Goal: Information Seeking & Learning: Learn about a topic

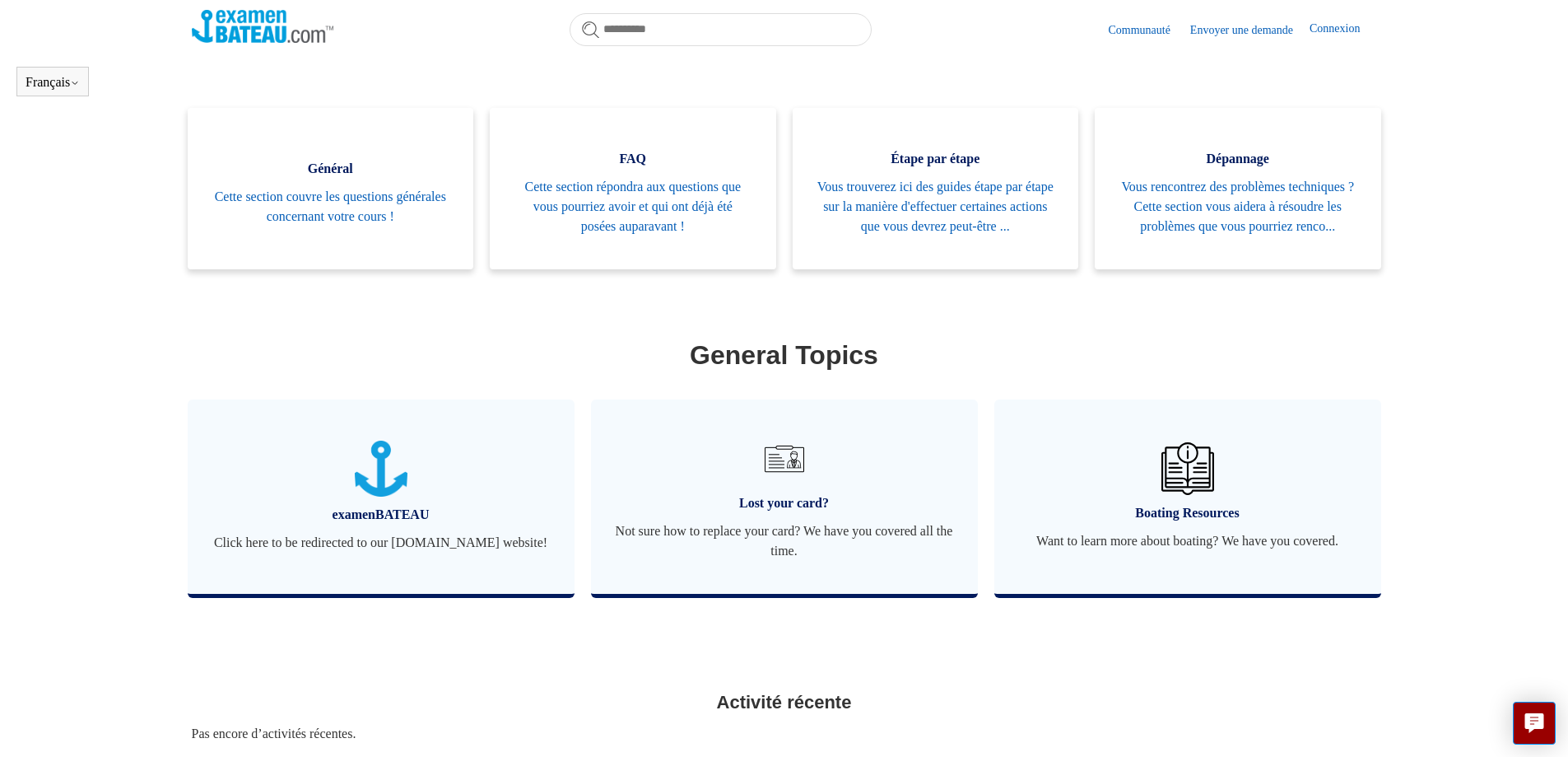
scroll to position [365, 0]
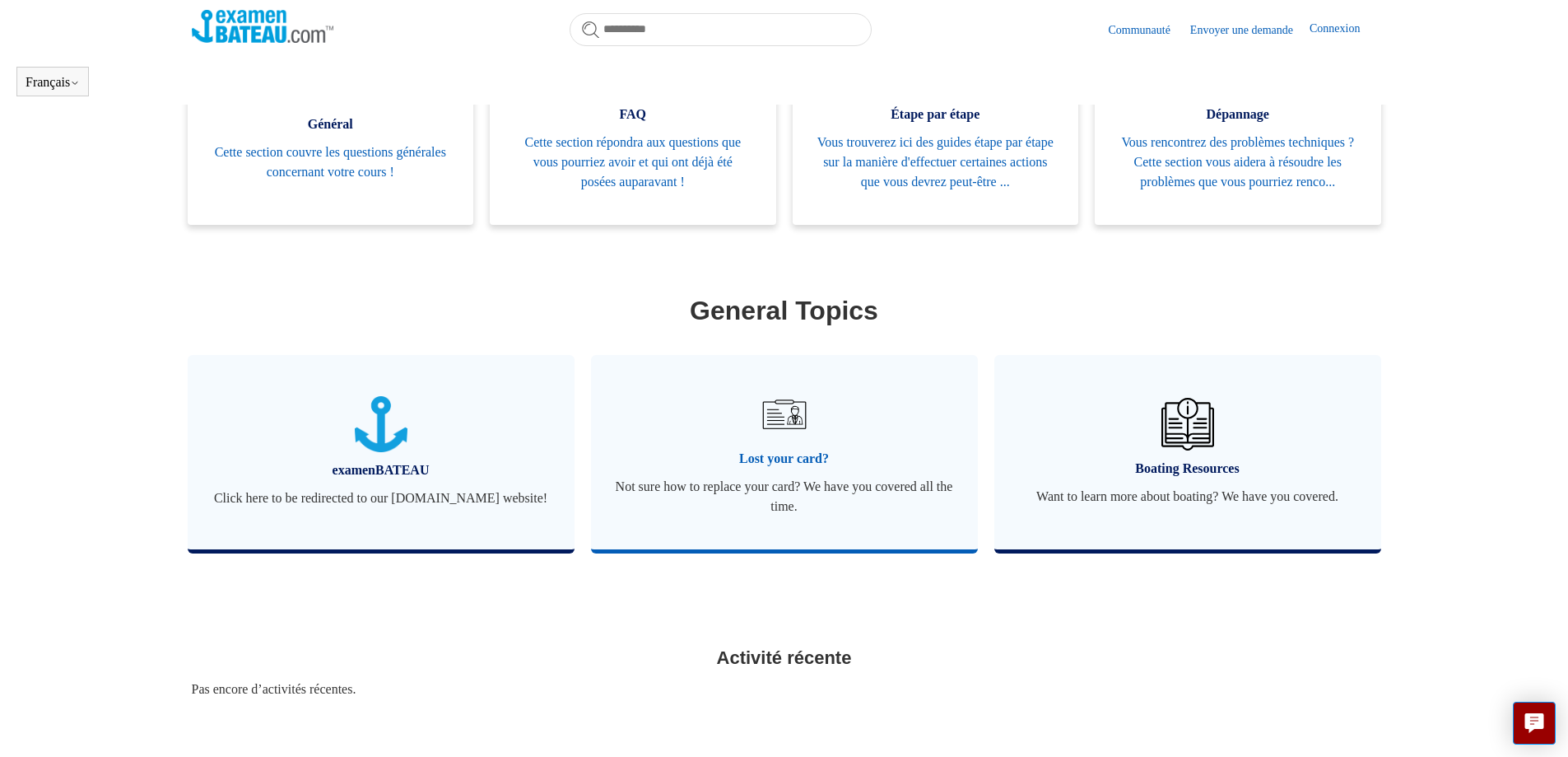
click at [782, 511] on span "Not sure how to replace your card? We have you covered all the time." at bounding box center [785, 496] width 338 height 39
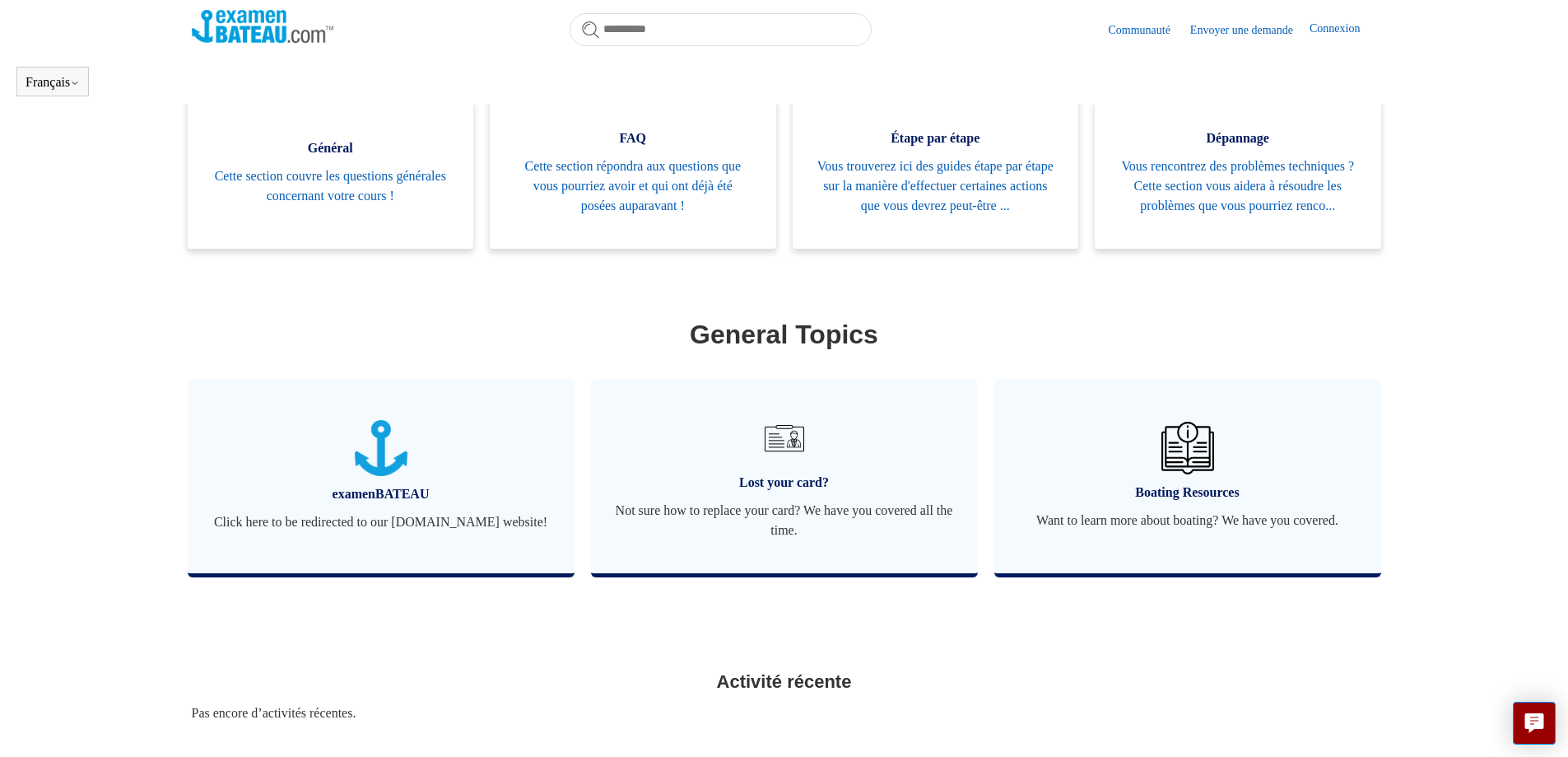
scroll to position [365, 0]
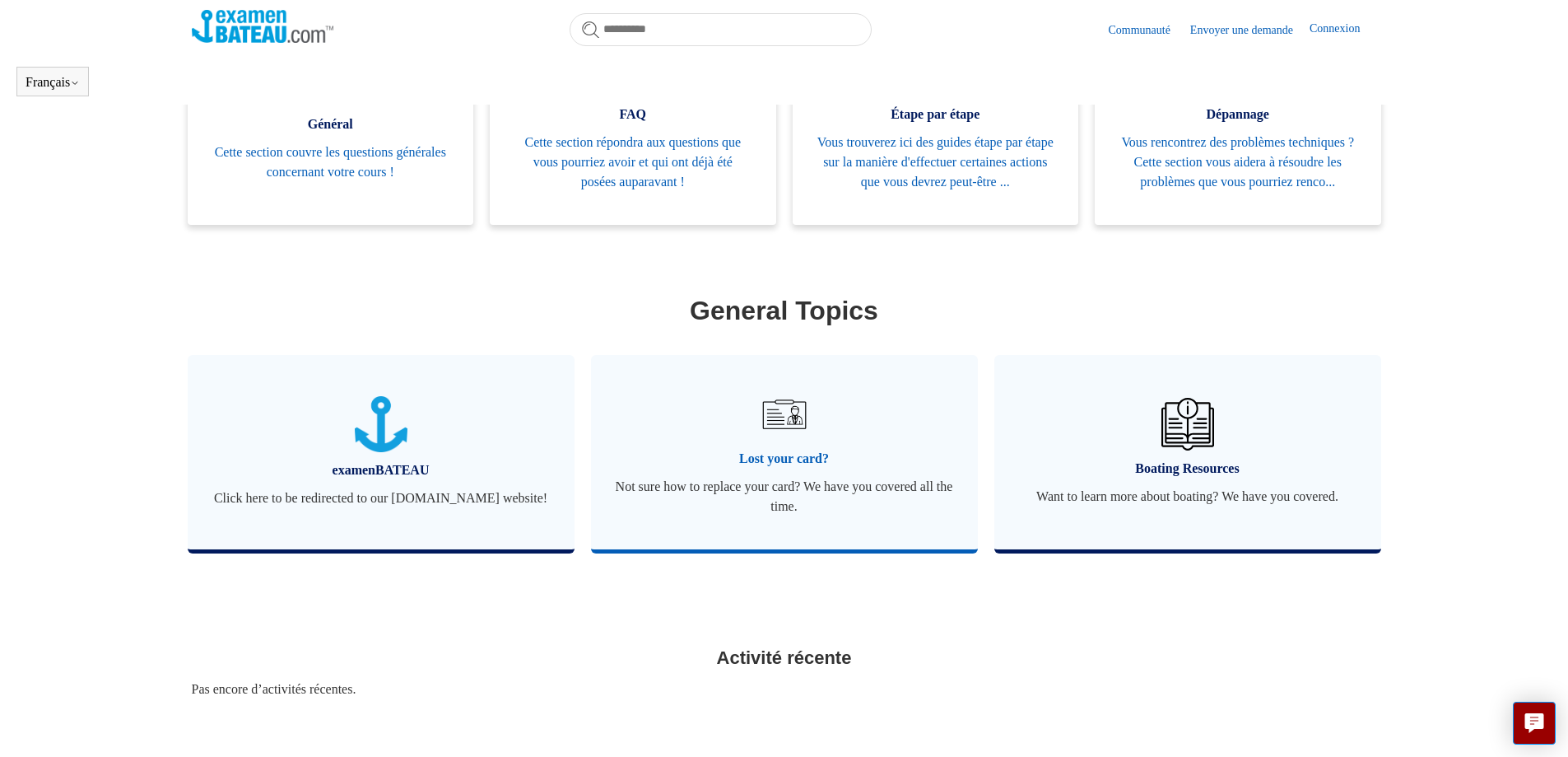
click at [781, 513] on span "Not sure how to replace your card? We have you covered all the time." at bounding box center [785, 496] width 338 height 39
click at [780, 504] on span "Not sure how to replace your card? We have you covered all the time." at bounding box center [785, 496] width 338 height 39
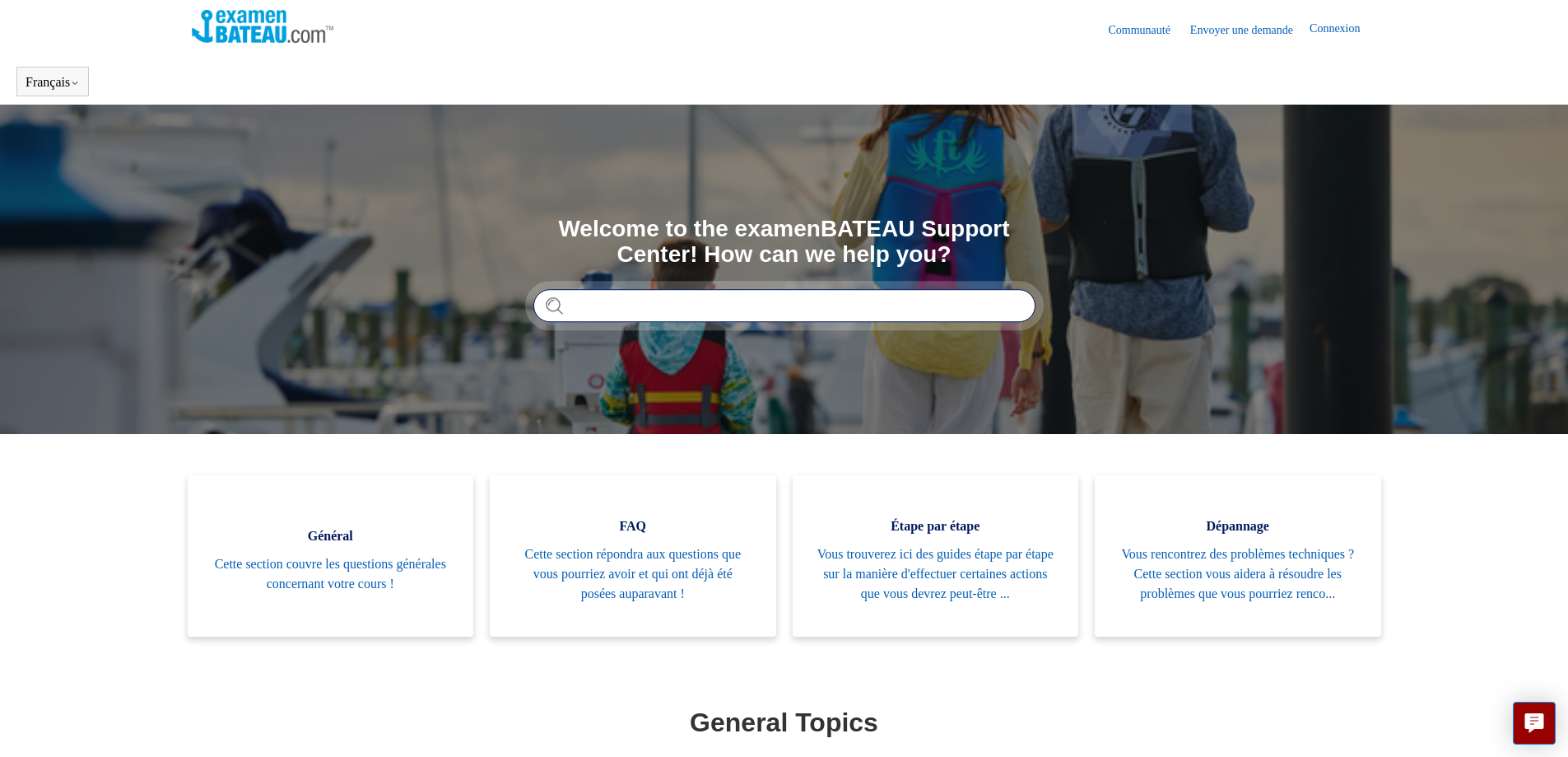
click at [696, 307] on input "Rechercher" at bounding box center [784, 306] width 502 height 33
type input "*********"
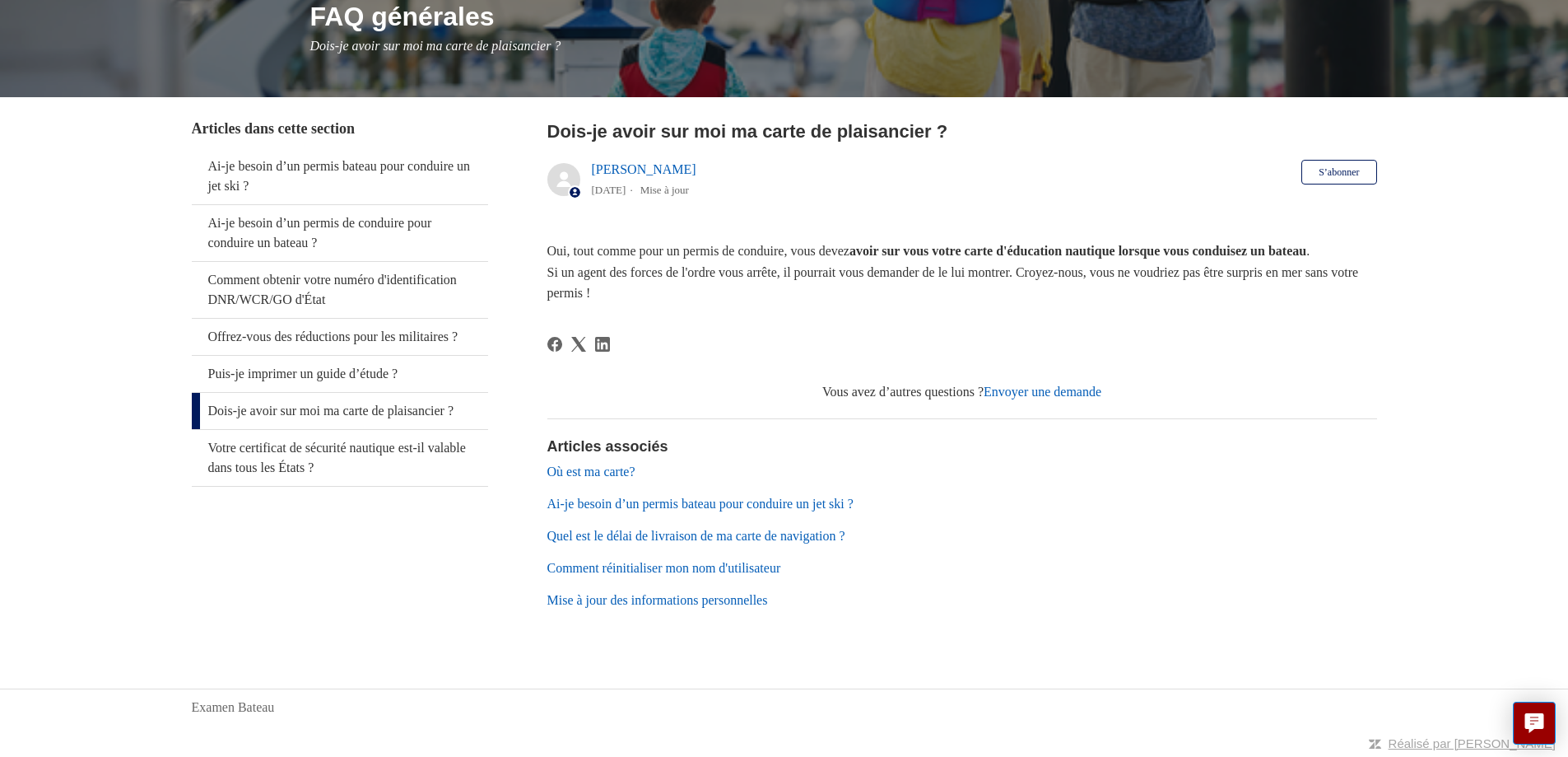
scroll to position [240, 0]
click at [617, 603] on link "Mise à jour des informations personnelles" at bounding box center [658, 600] width 221 height 14
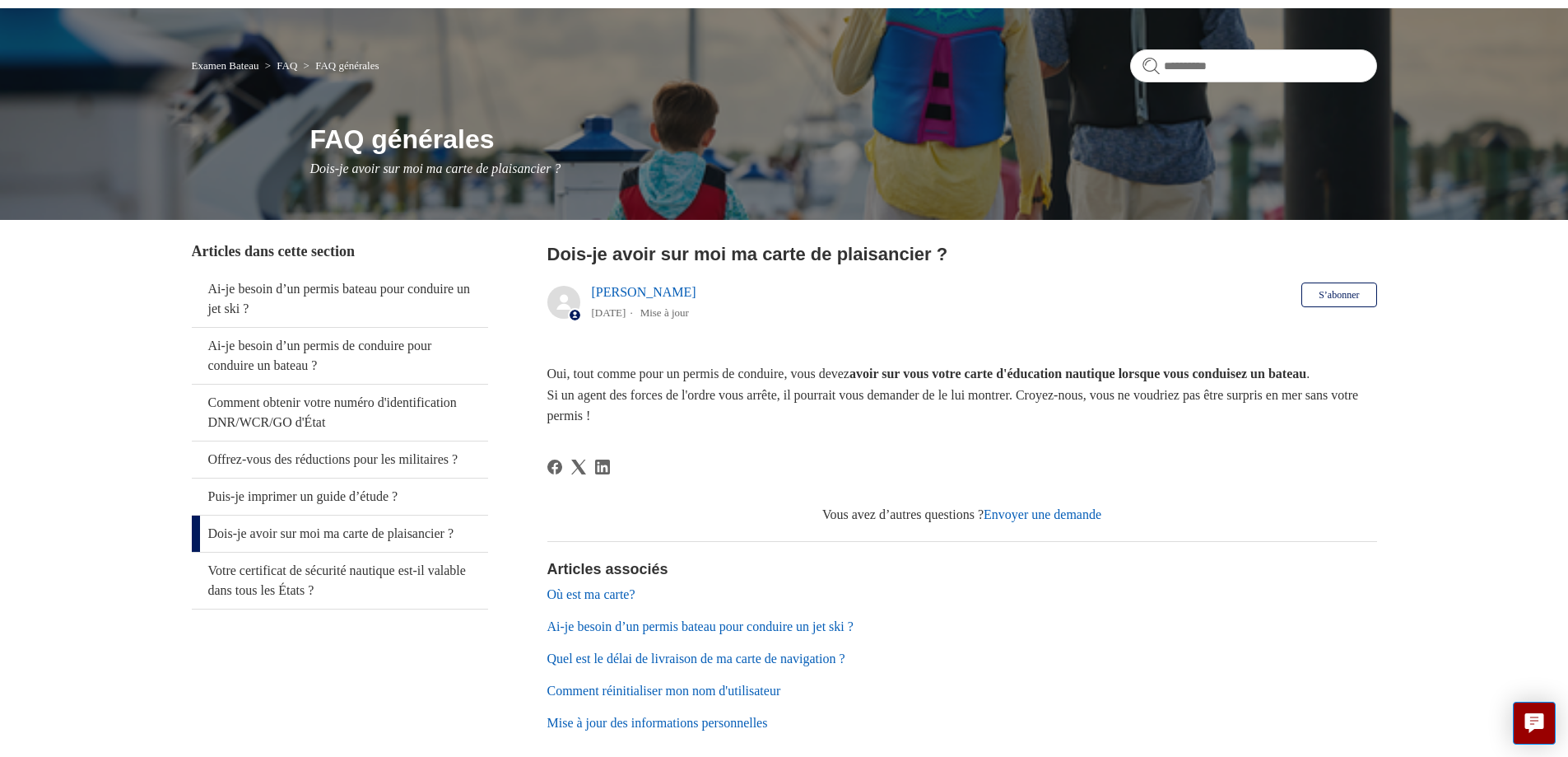
scroll to position [0, 0]
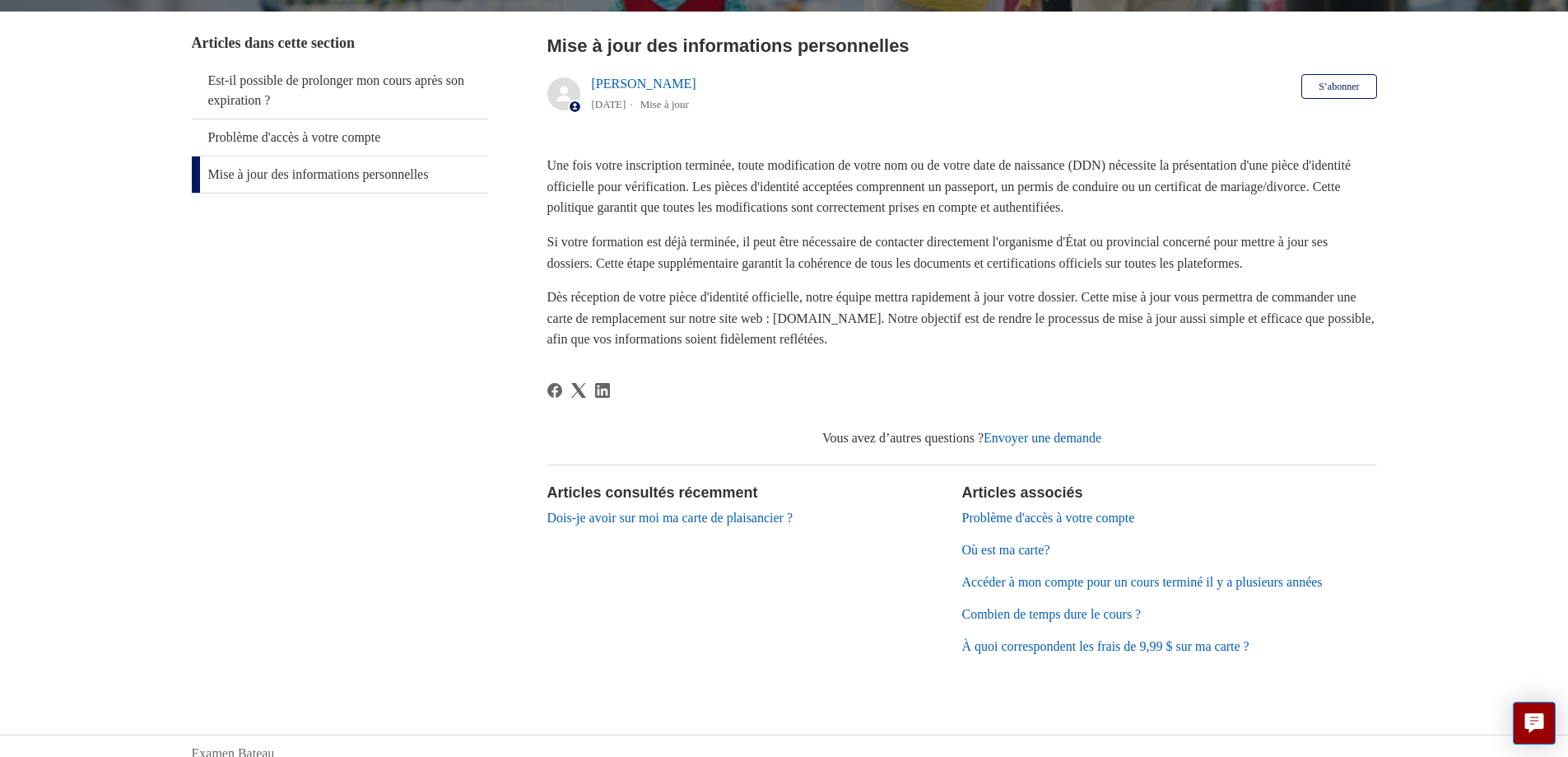
click at [994, 543] on link "Où est ma carte?" at bounding box center [1007, 550] width 88 height 14
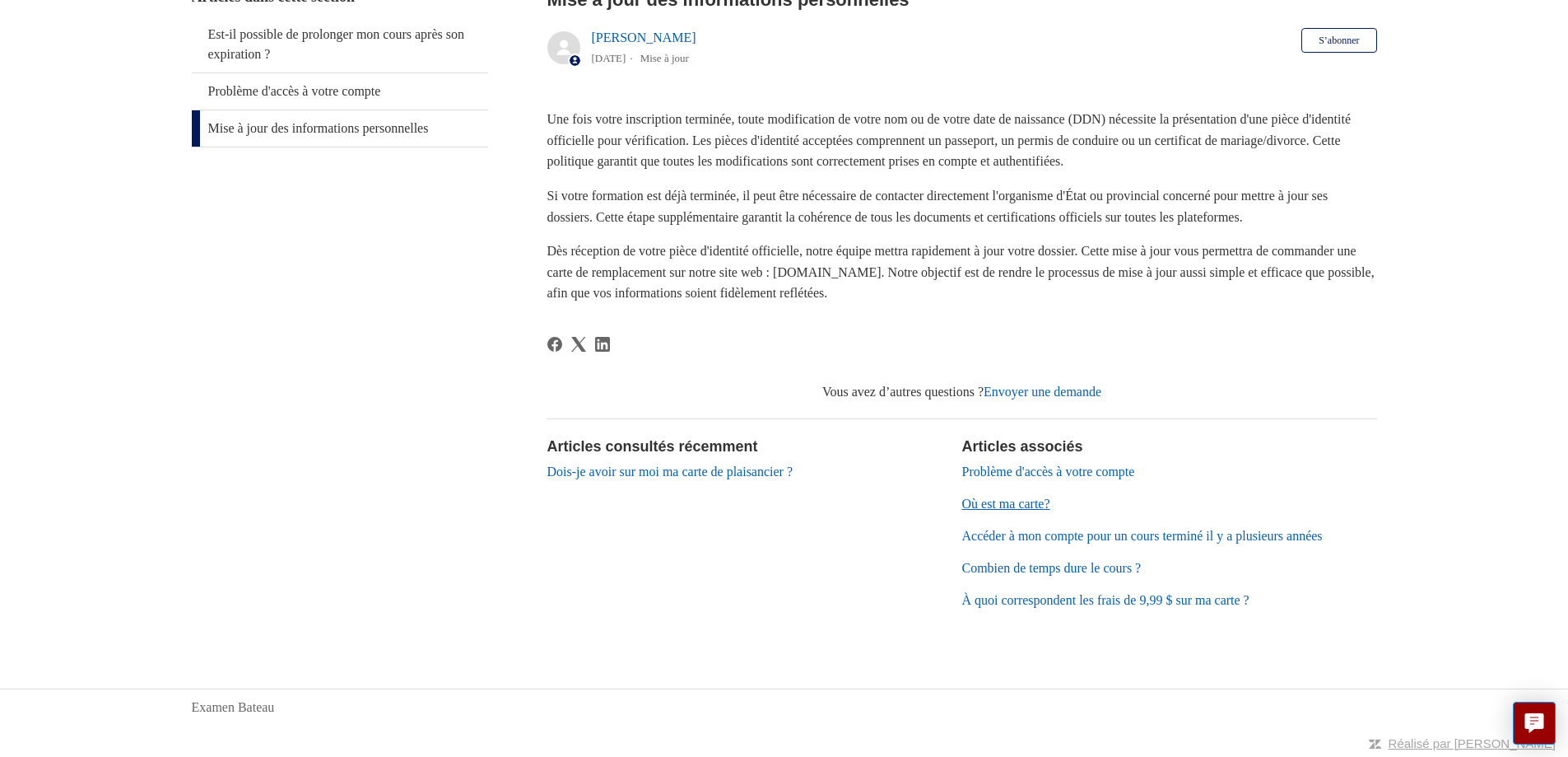
scroll to position [305, 0]
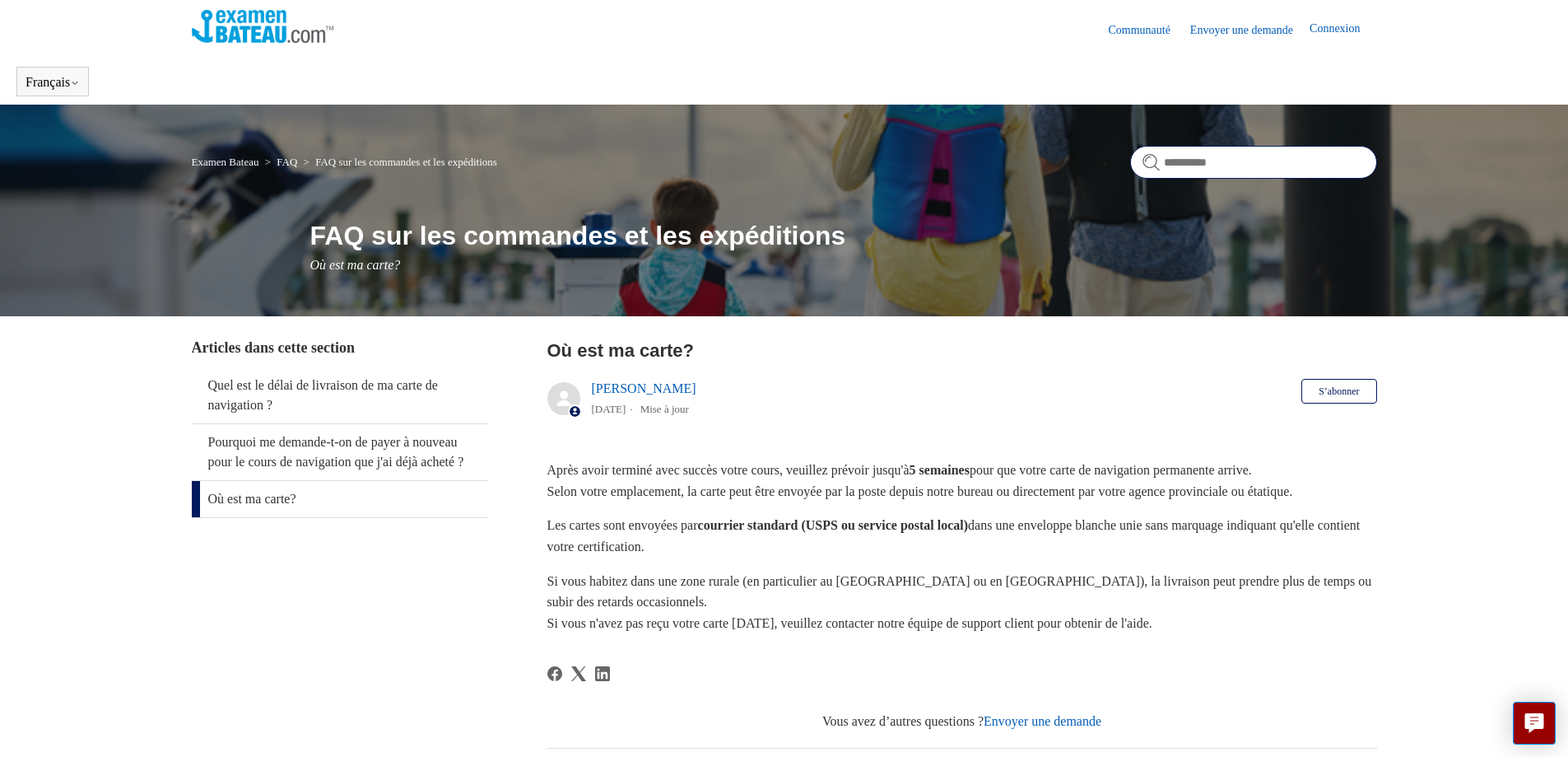
click at [1203, 165] on input "Rechercher" at bounding box center [1254, 162] width 247 height 33
type input "**********"
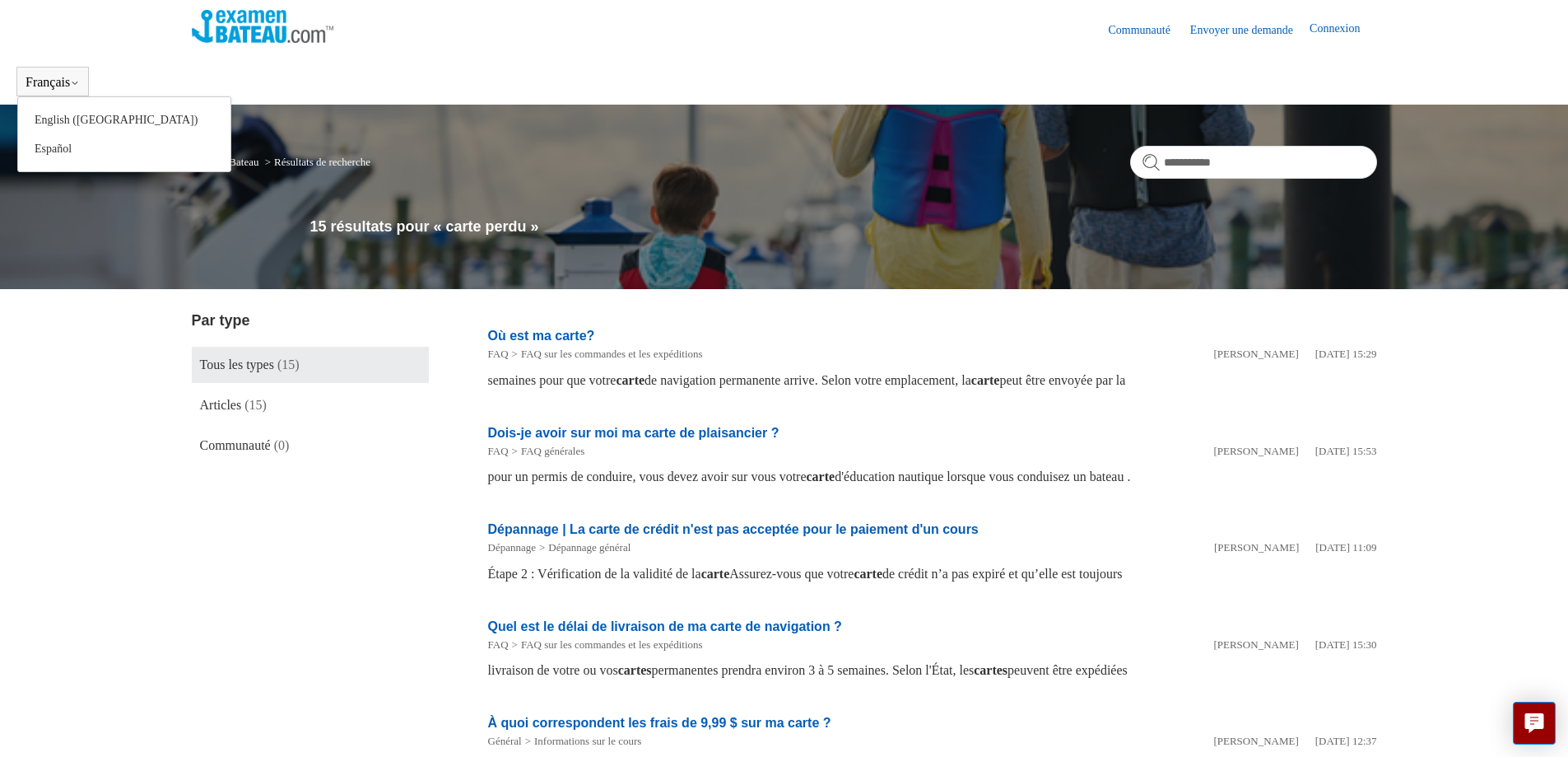
click at [51, 85] on button "Français" at bounding box center [53, 82] width 55 height 15
